Goal: Use online tool/utility: Use online tool/utility

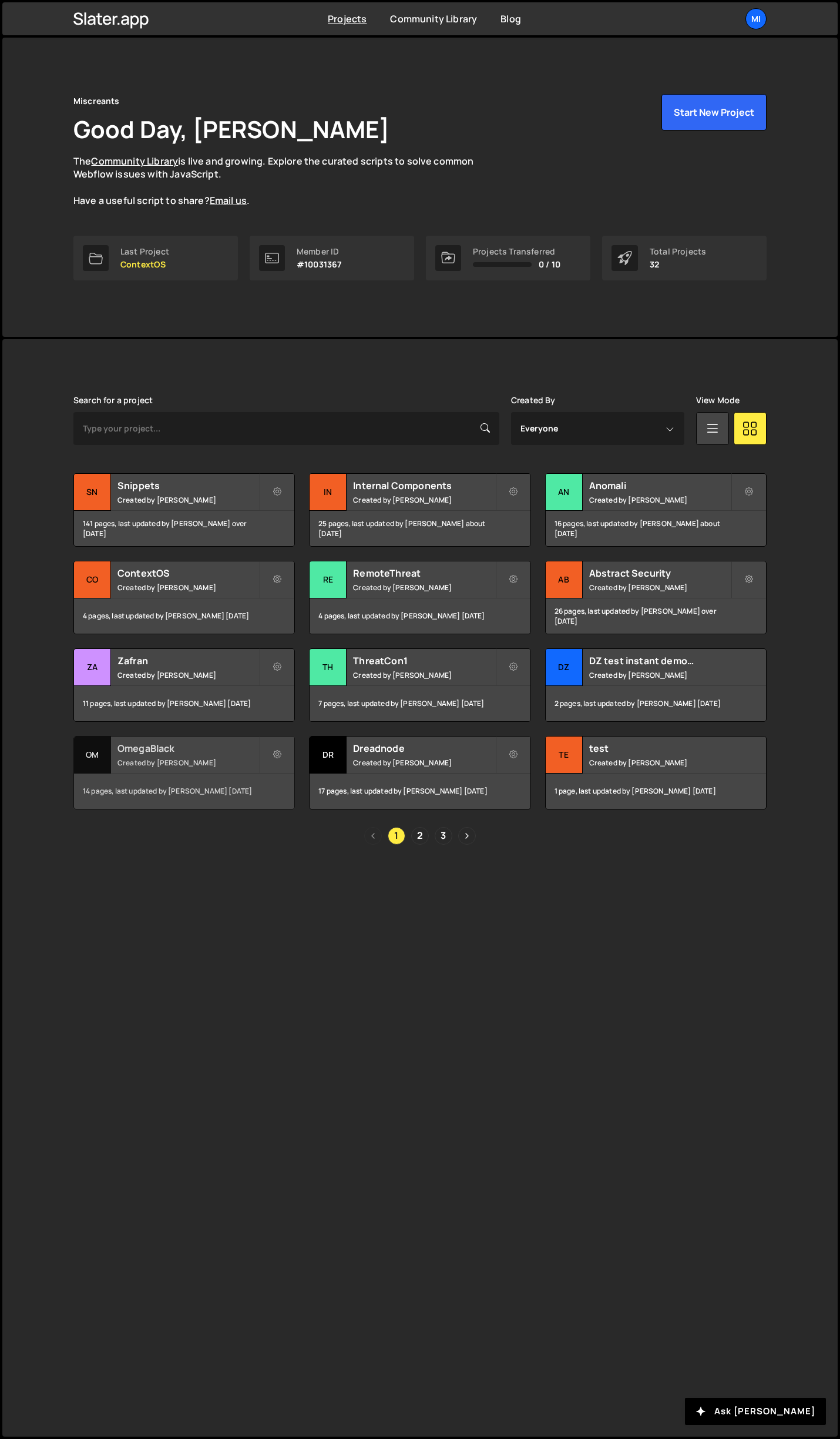
click at [198, 747] on h2 "OmegaBlack" at bounding box center [189, 748] width 142 height 13
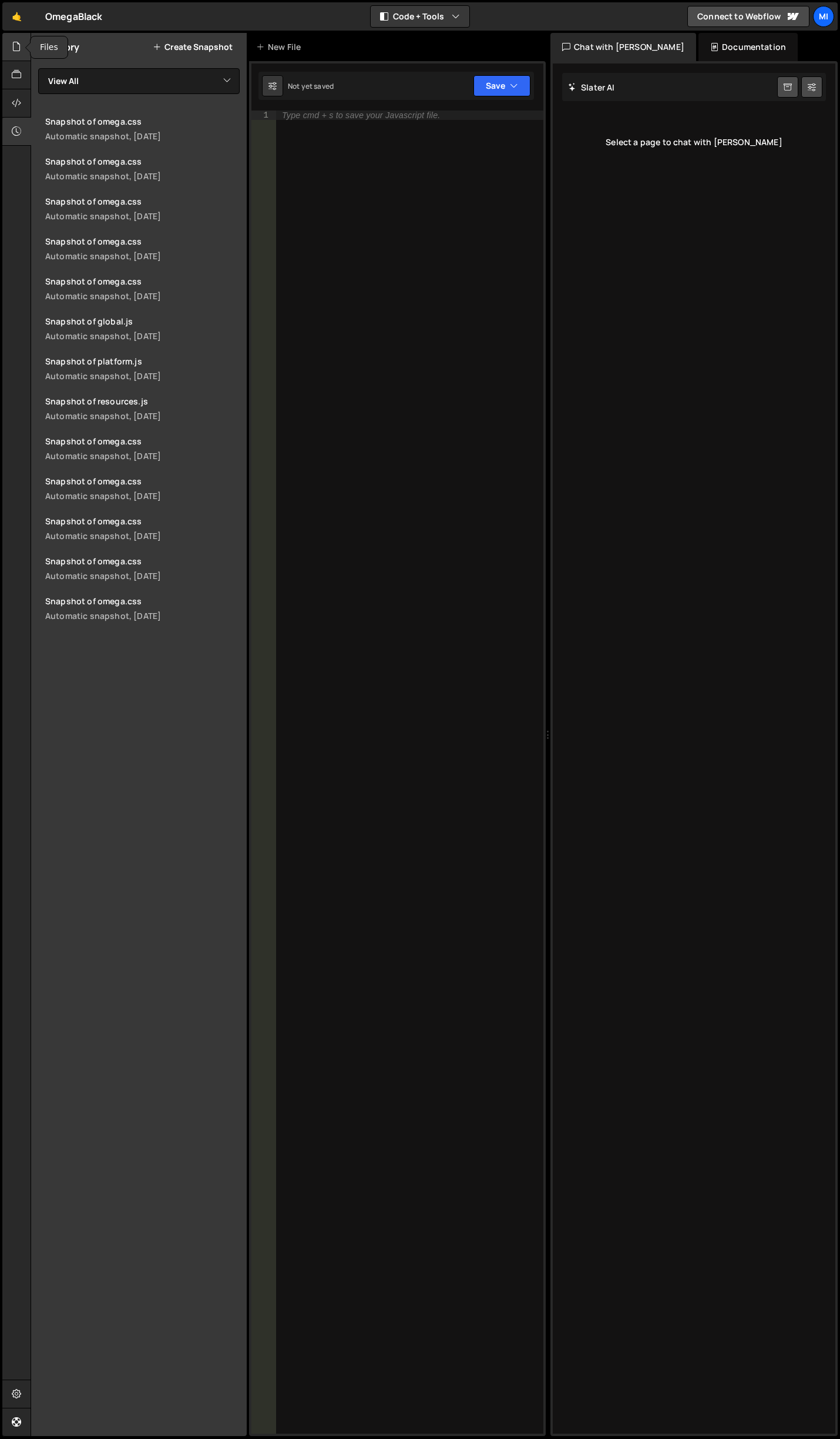
click at [16, 45] on icon at bounding box center [17, 46] width 10 height 13
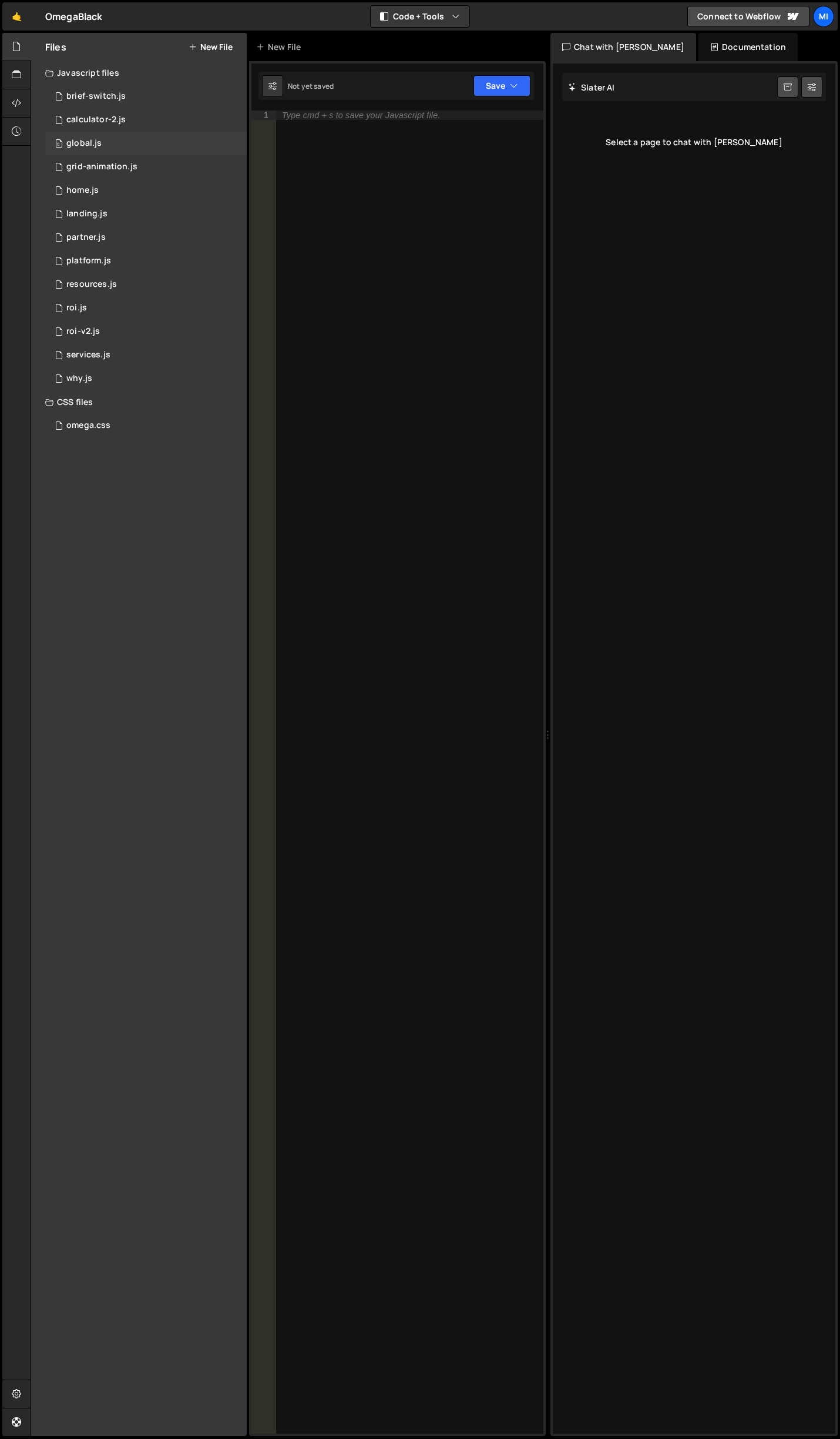
click at [119, 134] on div "0 global.js 0" at bounding box center [146, 143] width 202 height 23
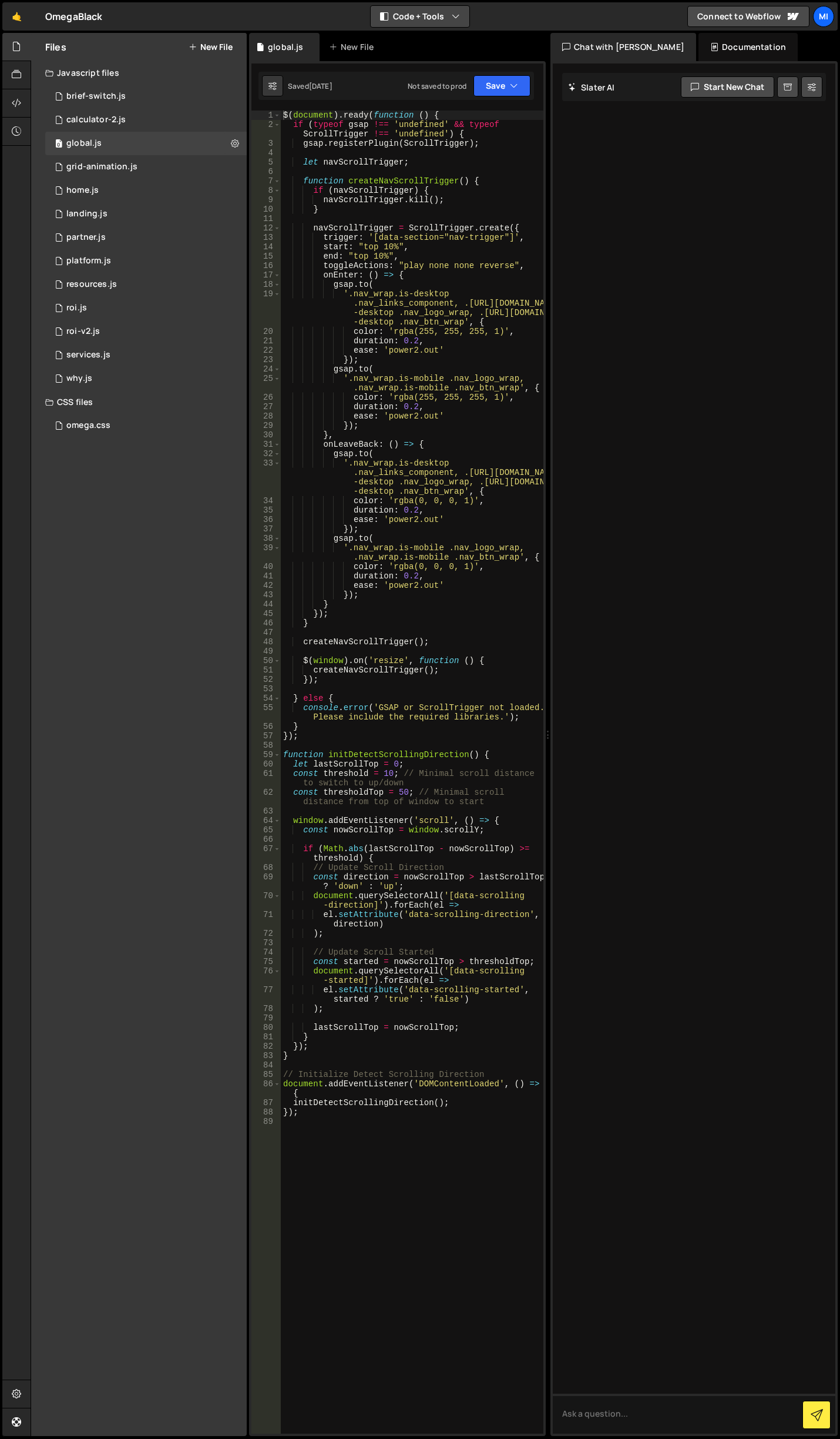
click at [395, 14] on button "Code + Tools" at bounding box center [419, 17] width 98 height 21
click at [435, 45] on button "Code Only" at bounding box center [420, 42] width 98 height 21
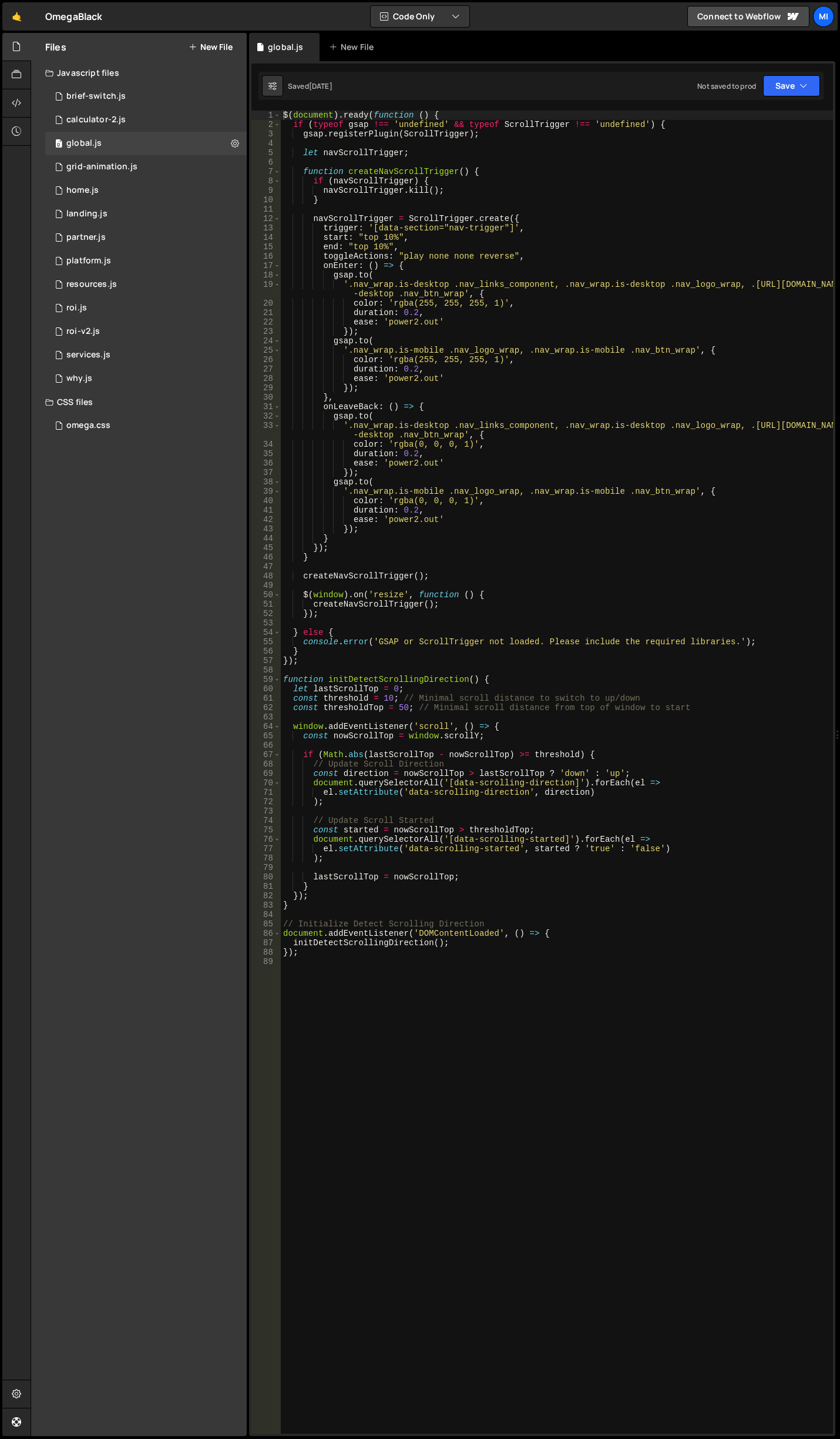
click at [541, 732] on div "$ ( document ) . ready ( function ( ) { if ( typeof gsap !== 'undefined' && typ…" at bounding box center [557, 781] width 552 height 1342
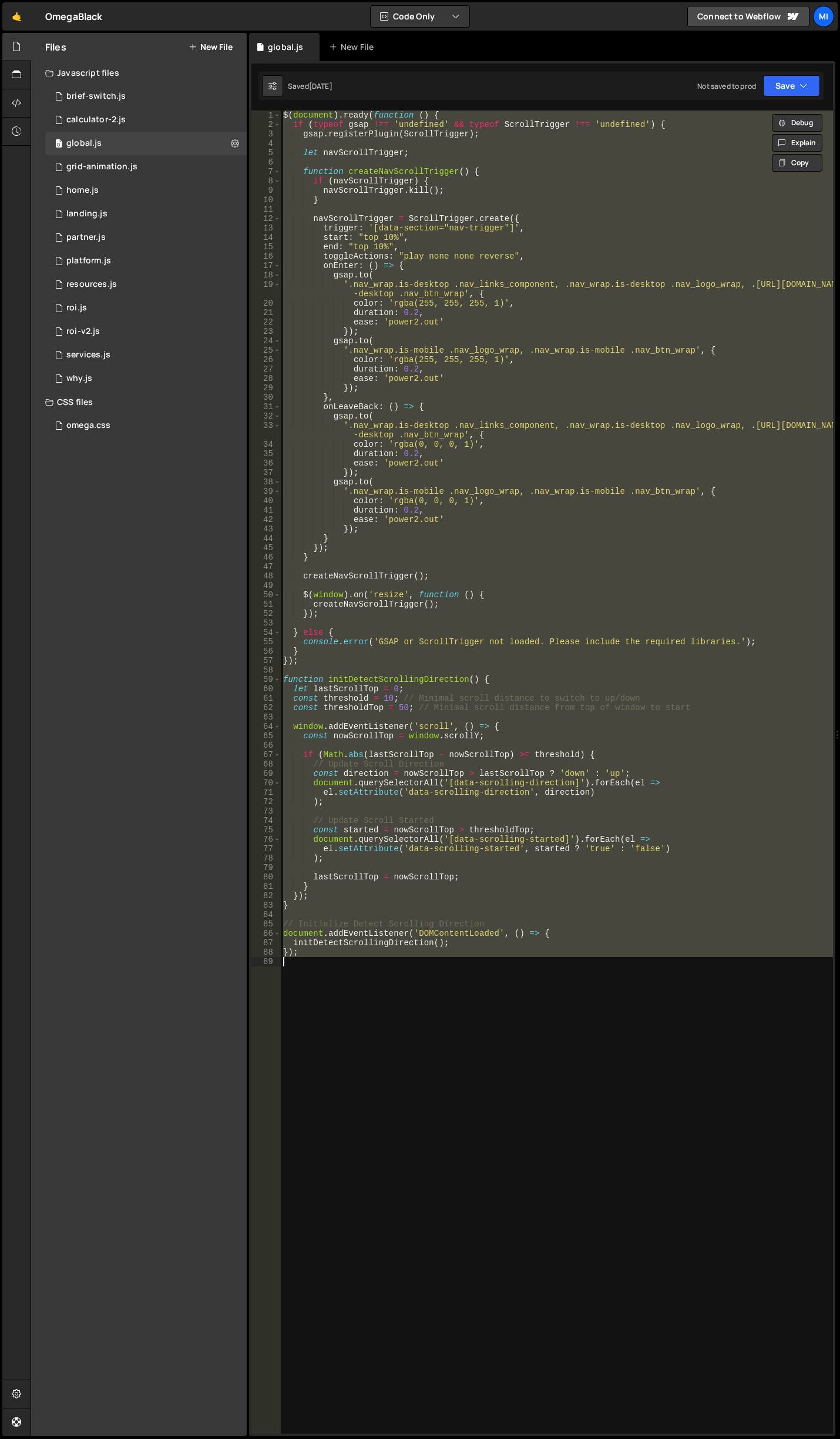
click at [704, 518] on div "$ ( document ) . ready ( function ( ) { if ( typeof gsap !== 'undefined' && typ…" at bounding box center [557, 772] width 552 height 1323
paste textarea "});"
type textarea "});"
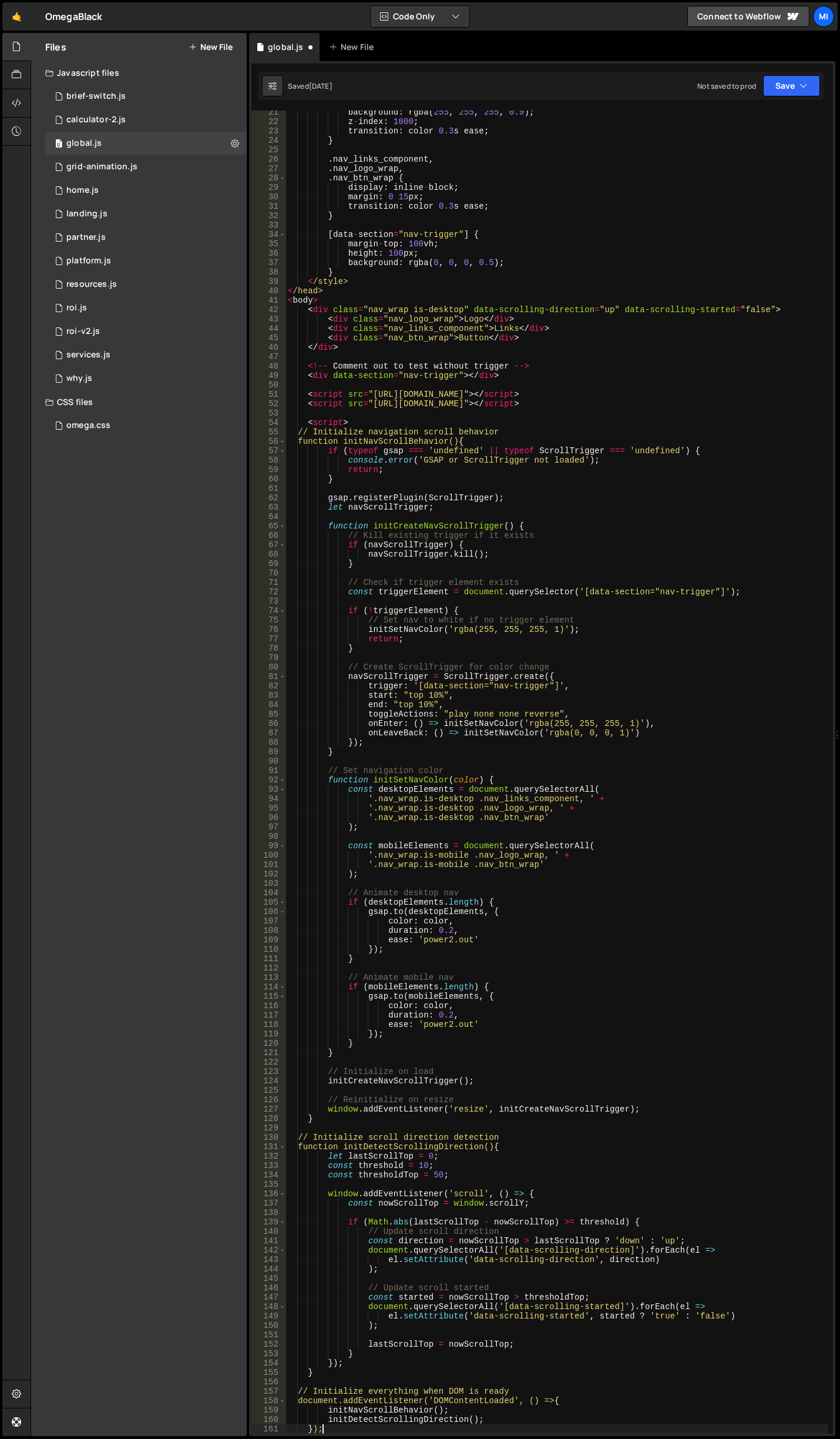
scroll to position [191, 0]
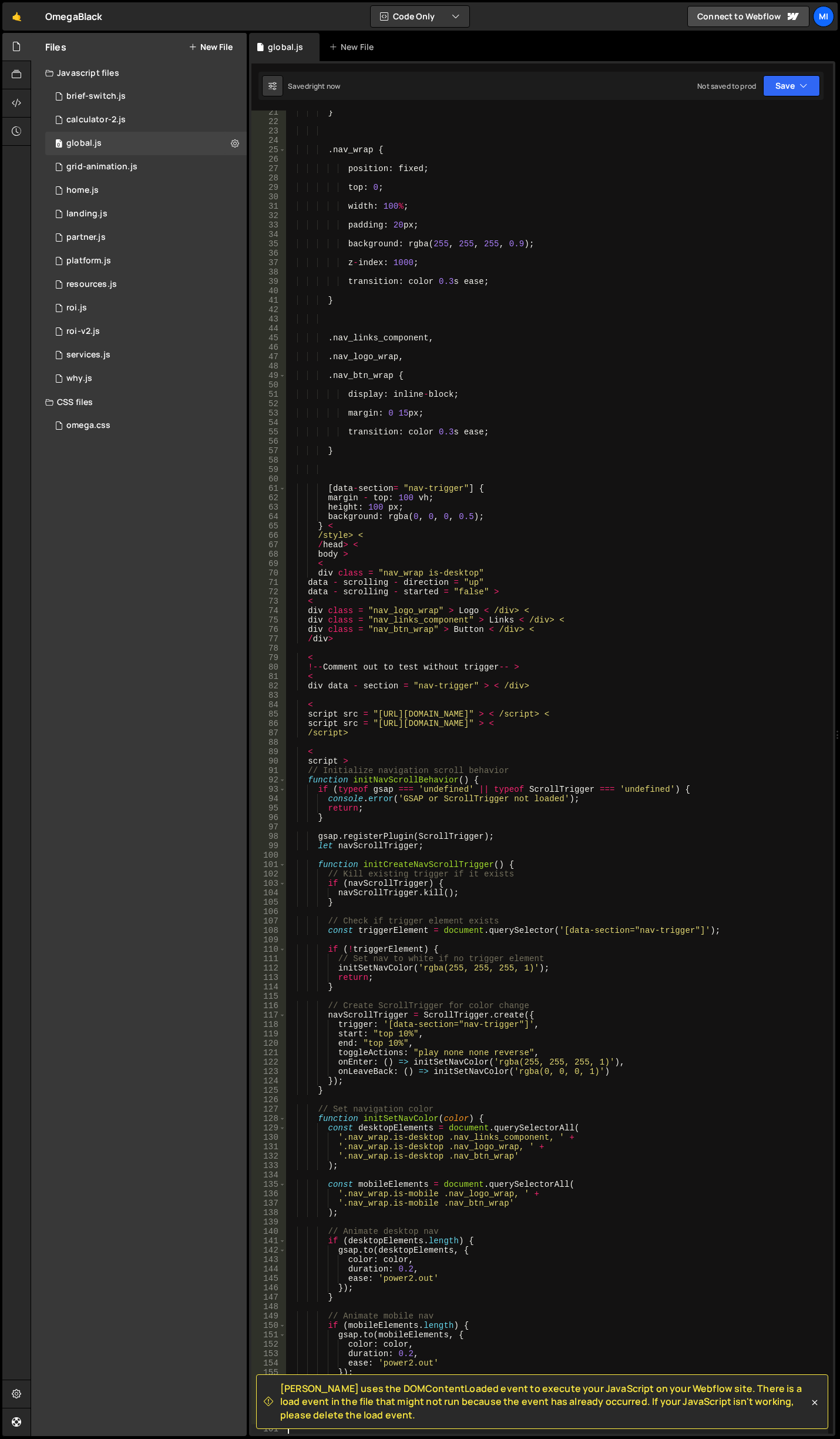
click at [563, 453] on div "} . nav_wrap { position : fixed ; top : 0 ; width : 100 % ; padding : 20 px ; b…" at bounding box center [557, 778] width 543 height 1342
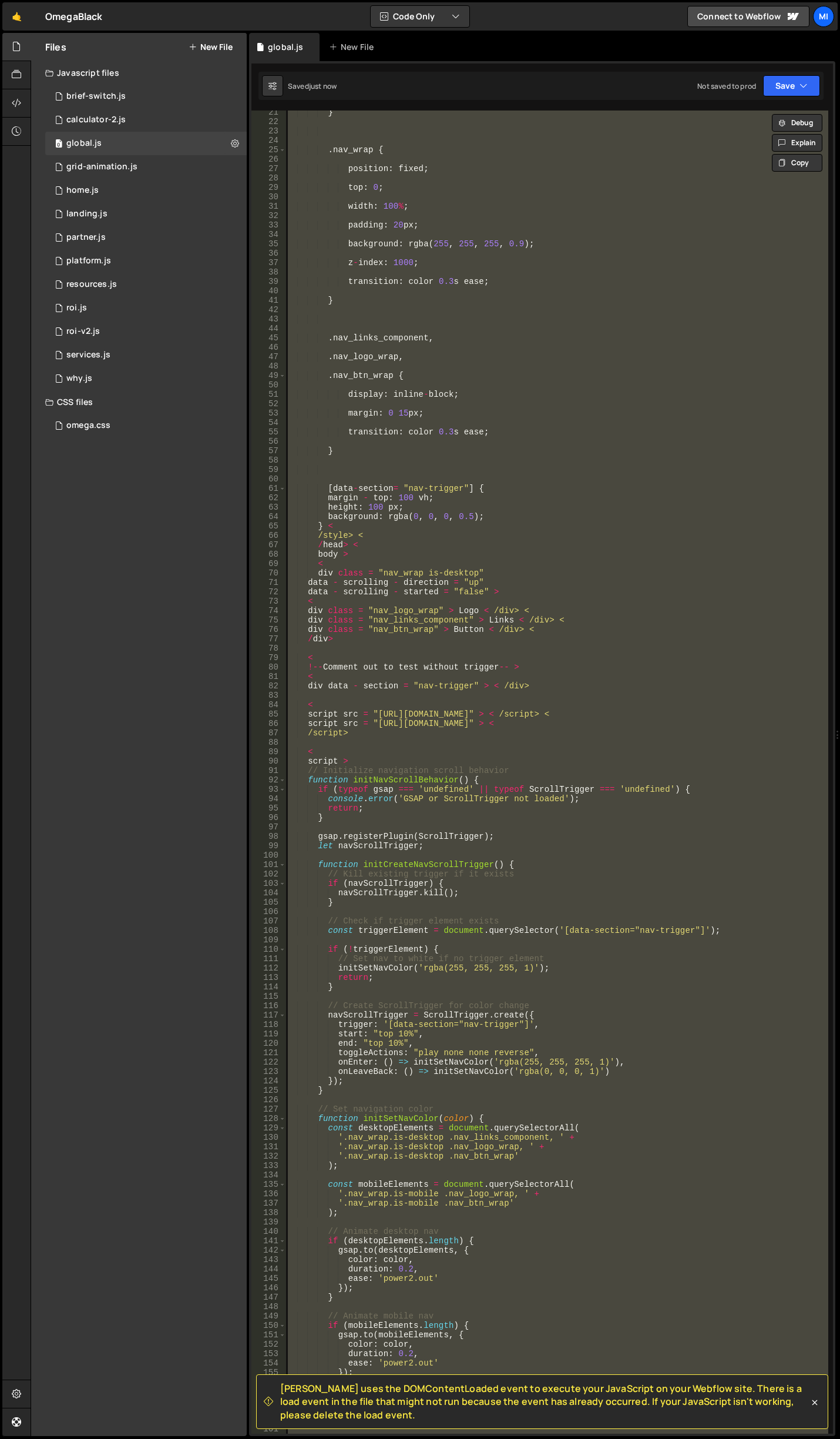
paste textarea
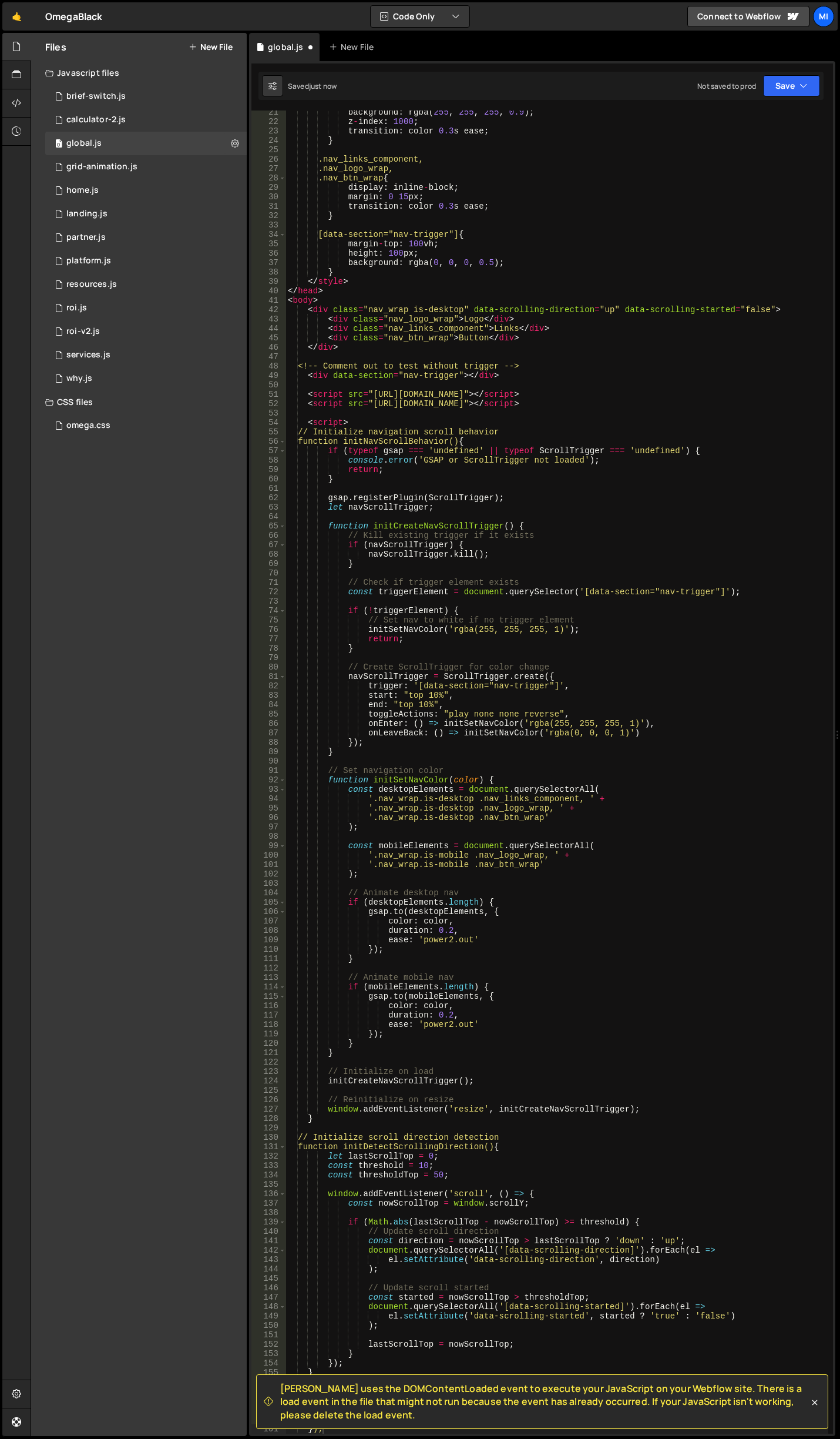
click at [587, 437] on div "background : rgba ( 255 , 255 , 255 , 0.9 ) ; z - index : 1000 ; transition : c…" at bounding box center [557, 778] width 543 height 1342
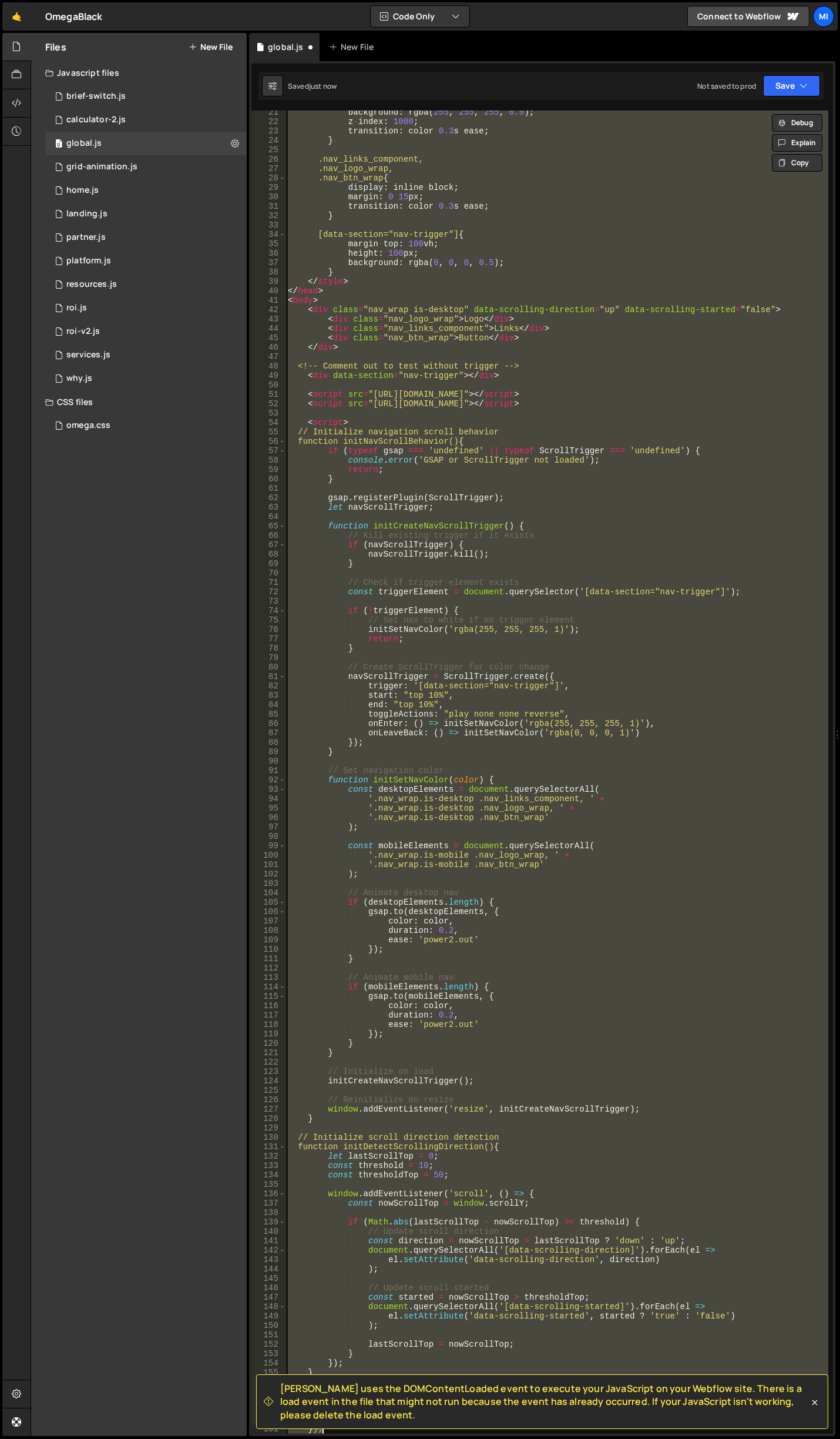
paste textarea
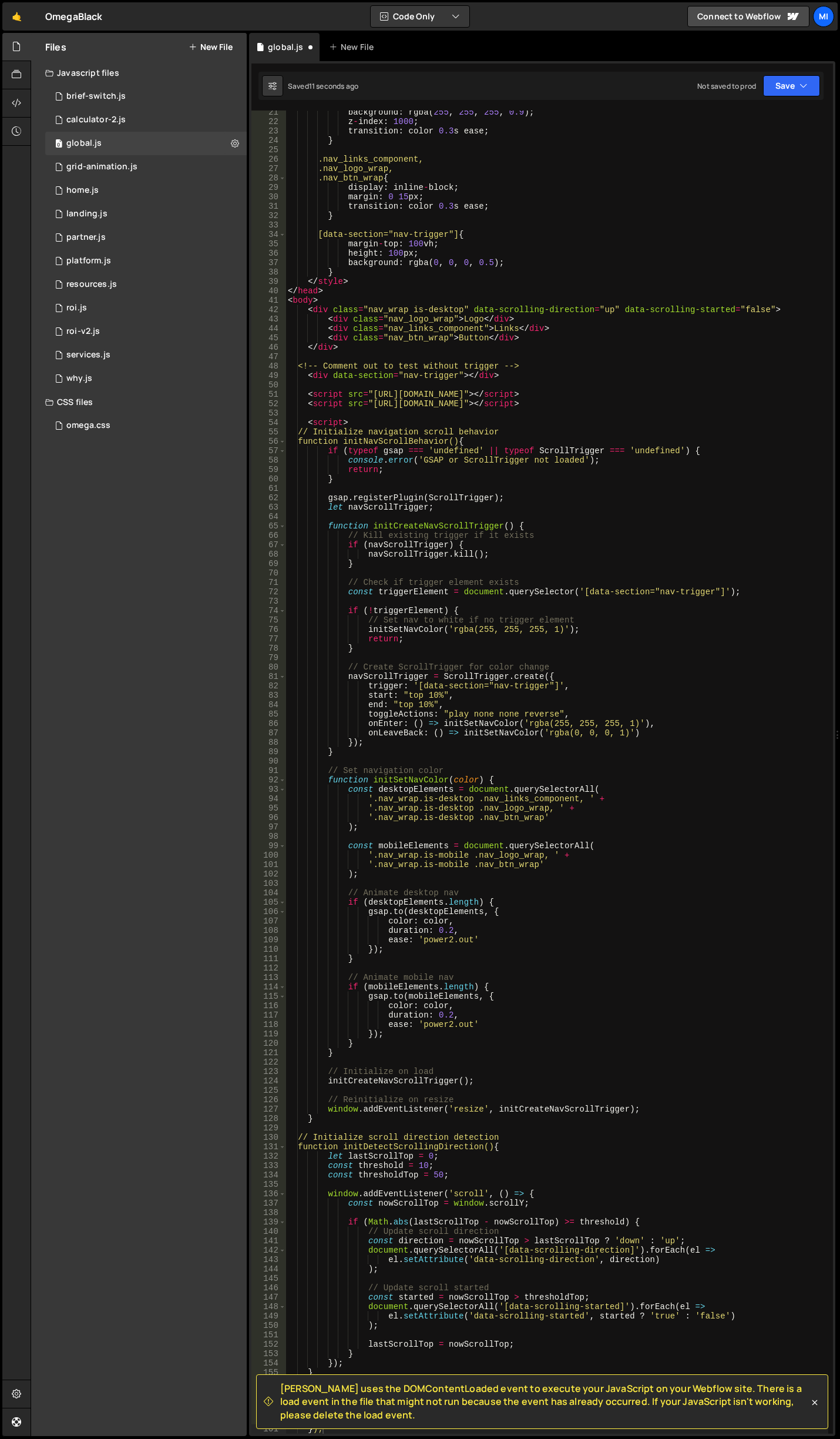
click at [375, 393] on div "background : rgba ( 255 , 255 , 255 , 0.9 ) ; z - index : 1000 ; transition : c…" at bounding box center [557, 778] width 543 height 1342
type textarea "initDetectScrollingDirection(); });"
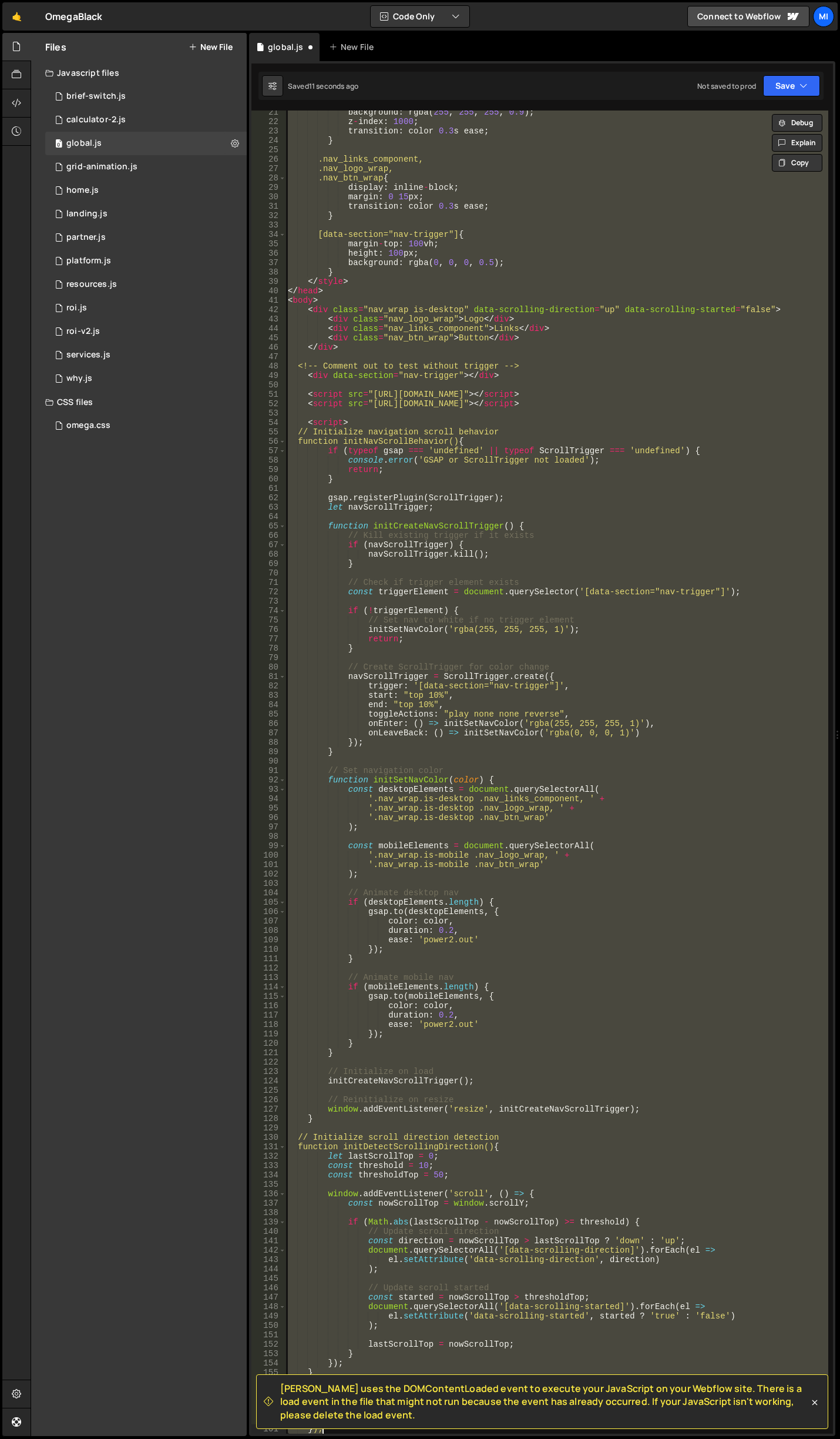
paste textarea
